Goal: Find specific page/section: Find specific page/section

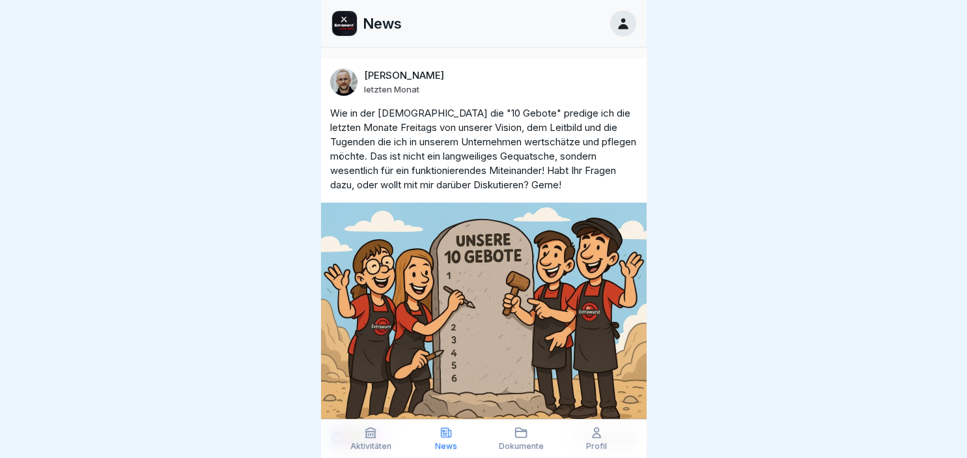
click at [445, 439] on div "News" at bounding box center [445, 438] width 69 height 25
click at [365, 436] on icon at bounding box center [370, 432] width 13 height 13
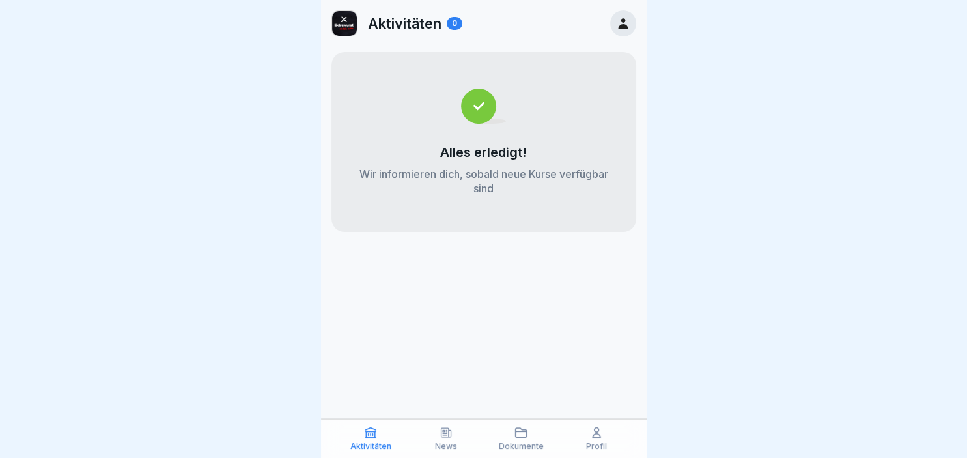
click at [590, 437] on icon at bounding box center [596, 432] width 13 height 13
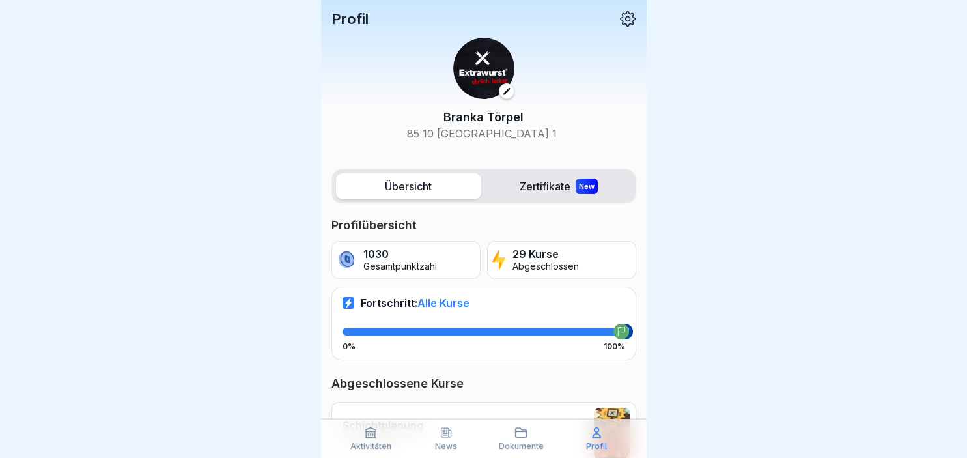
click at [575, 187] on label "Zertifikate New" at bounding box center [558, 186] width 145 height 26
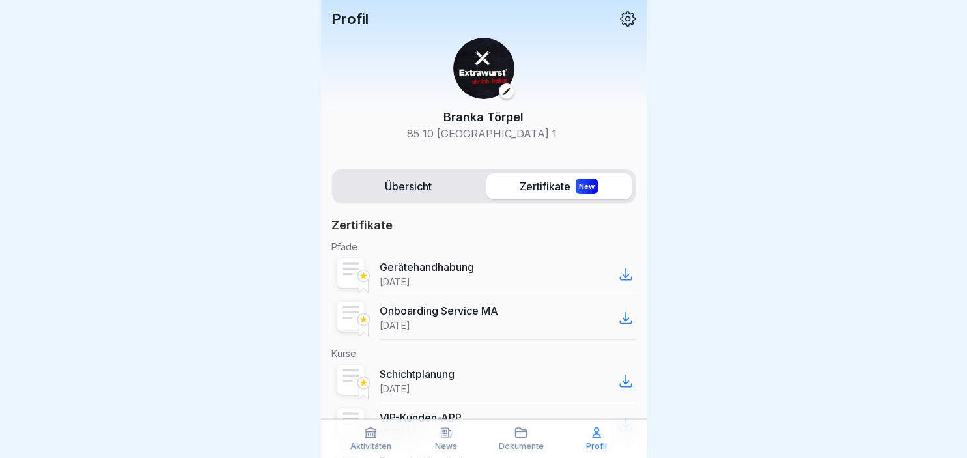
click at [417, 183] on label "Übersicht" at bounding box center [408, 186] width 145 height 26
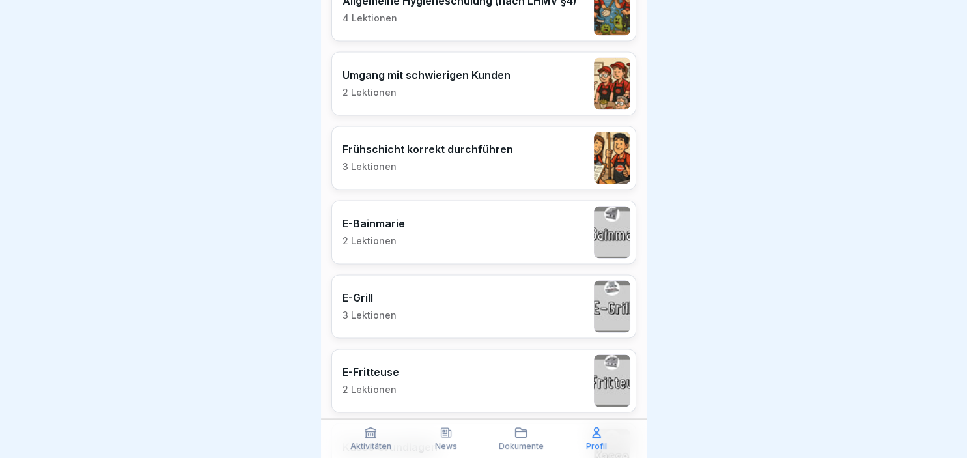
scroll to position [2083, 0]
